Goal: Navigation & Orientation: Find specific page/section

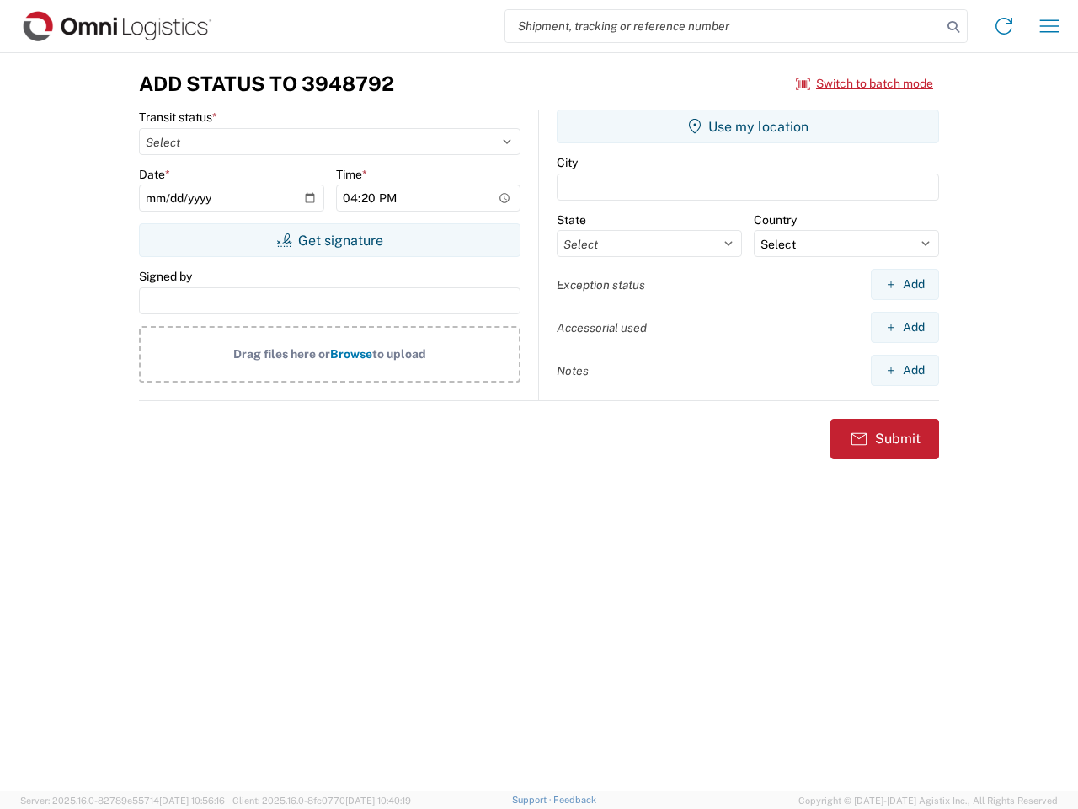
click at [724, 26] on input "search" at bounding box center [723, 26] width 436 height 32
click at [953, 27] on icon at bounding box center [954, 27] width 24 height 24
click at [1004, 26] on icon at bounding box center [1004, 26] width 27 height 27
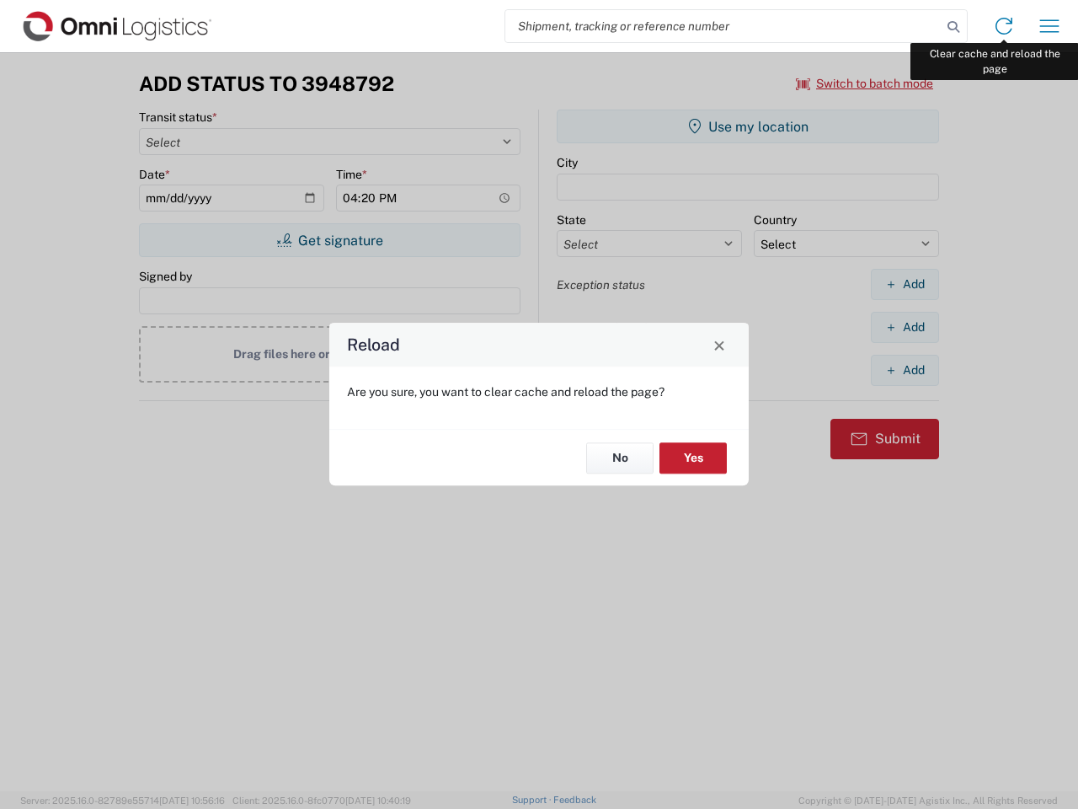
click at [1049, 26] on div "Reload Are you sure, you want to clear cache and reload the page? No Yes" at bounding box center [539, 404] width 1078 height 809
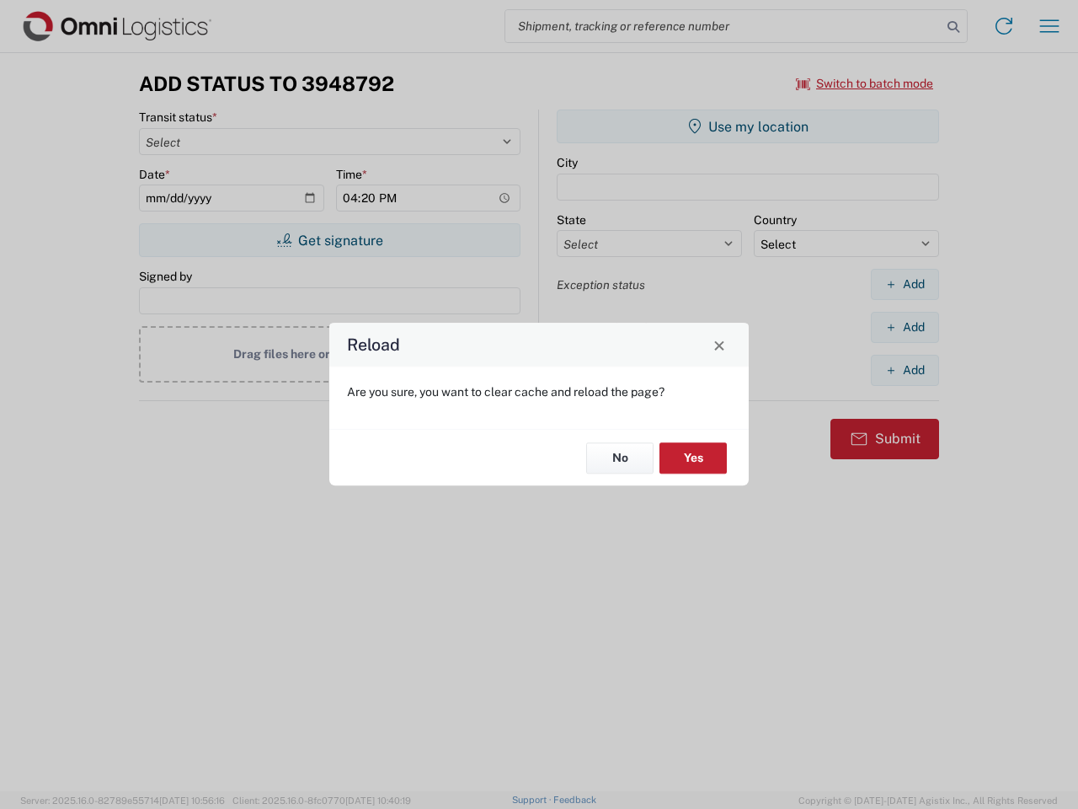
click at [865, 83] on div "Reload Are you sure, you want to clear cache and reload the page? No Yes" at bounding box center [539, 404] width 1078 height 809
click at [329, 240] on div "Reload Are you sure, you want to clear cache and reload the page? No Yes" at bounding box center [539, 404] width 1078 height 809
click at [748, 126] on div "Reload Are you sure, you want to clear cache and reload the page? No Yes" at bounding box center [539, 404] width 1078 height 809
click at [905, 284] on div "Reload Are you sure, you want to clear cache and reload the page? No Yes" at bounding box center [539, 404] width 1078 height 809
click at [905, 327] on div "Reload Are you sure, you want to clear cache and reload the page? No Yes" at bounding box center [539, 404] width 1078 height 809
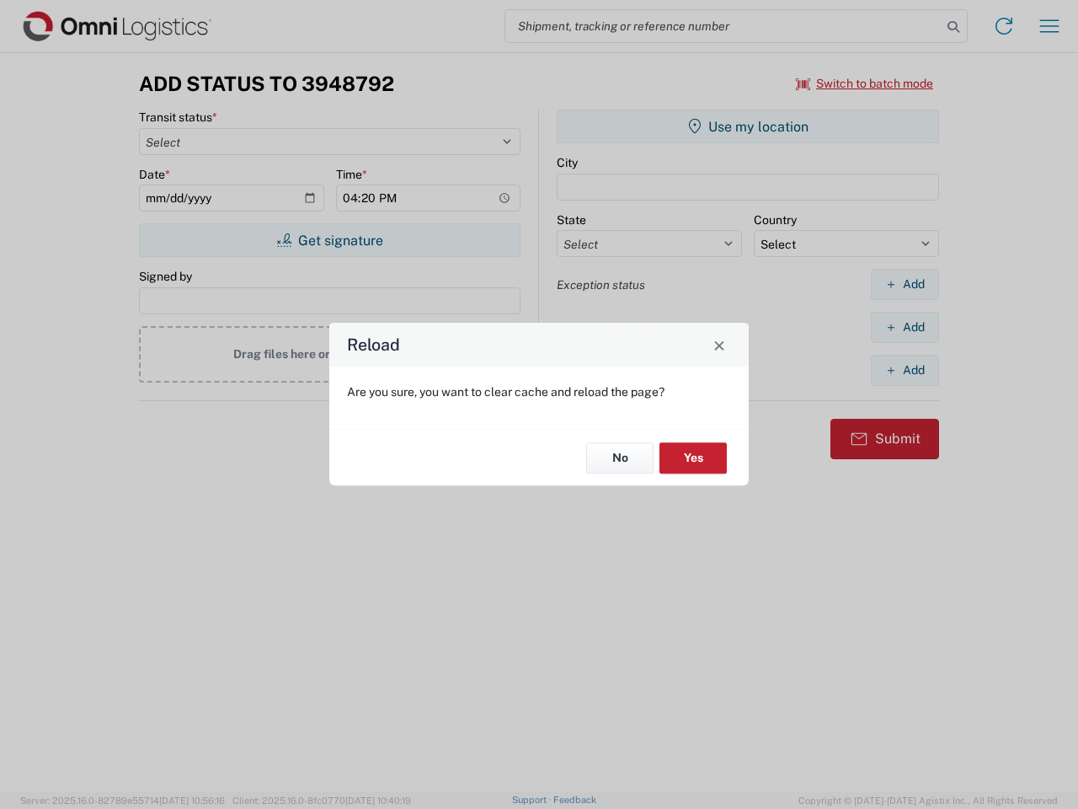
click at [905, 370] on div "Reload Are you sure, you want to clear cache and reload the page? No Yes" at bounding box center [539, 404] width 1078 height 809
